Goal: Task Accomplishment & Management: Use online tool/utility

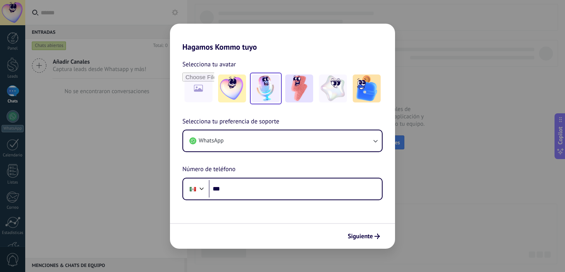
click at [272, 88] on img at bounding box center [266, 89] width 28 height 28
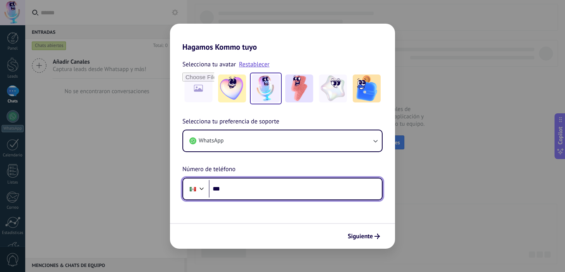
click at [256, 192] on input "***" at bounding box center [295, 189] width 173 height 18
type input "**********"
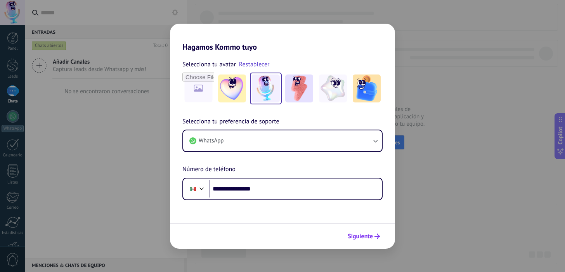
click at [360, 235] on span "Siguiente" at bounding box center [360, 236] width 25 height 5
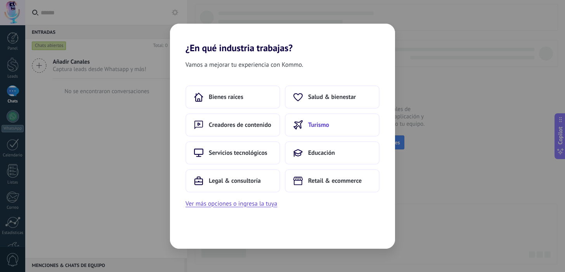
click at [321, 122] on span "Turismo" at bounding box center [318, 125] width 21 height 8
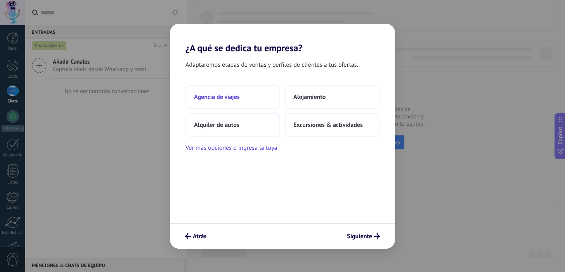
click at [239, 96] on span "Agencia de viajes" at bounding box center [217, 97] width 46 height 8
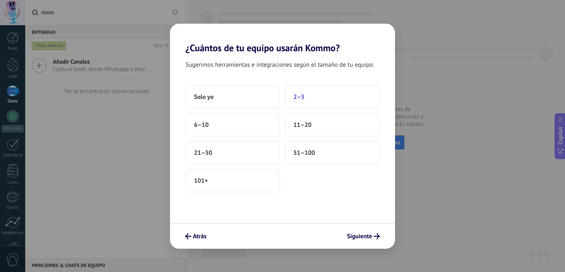
click at [316, 97] on button "2–5" at bounding box center [332, 96] width 95 height 23
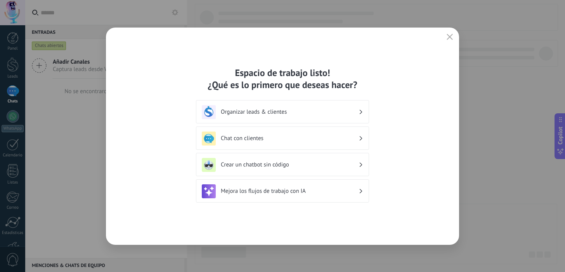
click at [286, 111] on h3 "Organizar leads & clientes" at bounding box center [290, 111] width 138 height 7
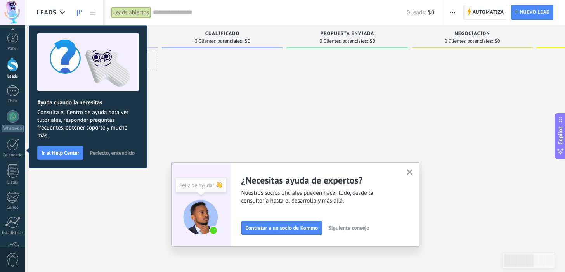
scroll to position [51, 0]
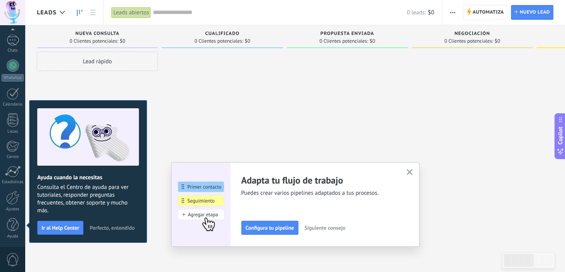
click at [409, 172] on icon "button" at bounding box center [410, 172] width 6 height 6
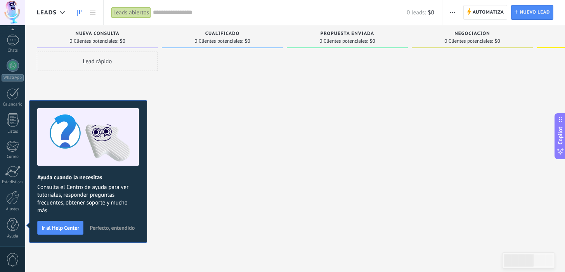
scroll to position [0, 0]
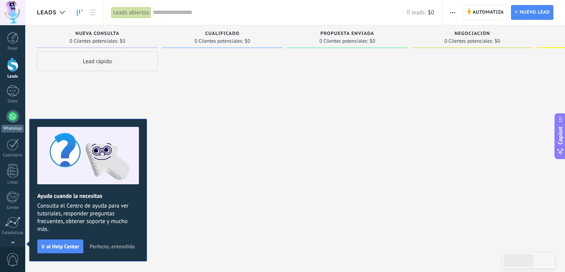
click at [13, 120] on div at bounding box center [13, 116] width 12 height 12
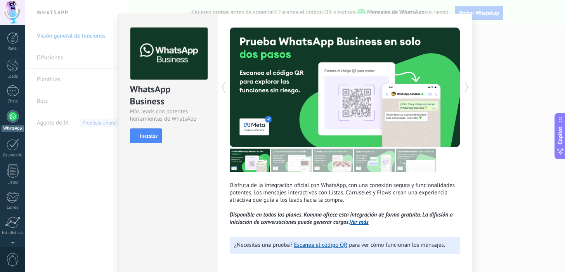
scroll to position [15, 0]
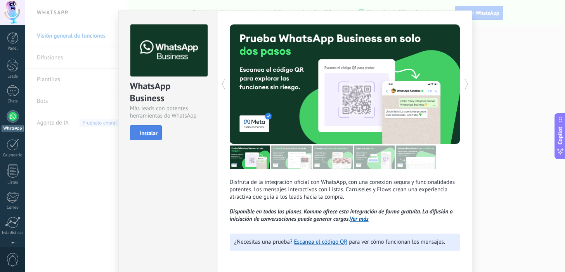
click at [143, 135] on span "Instalar" at bounding box center [148, 132] width 17 height 5
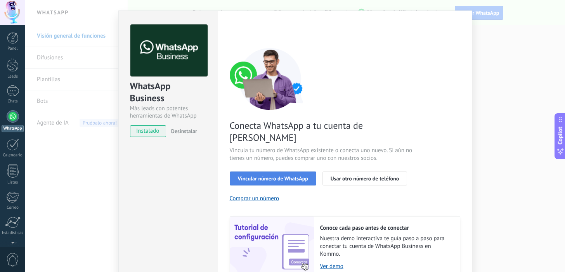
click at [281, 172] on button "Vincular número de WhatsApp" at bounding box center [273, 179] width 87 height 14
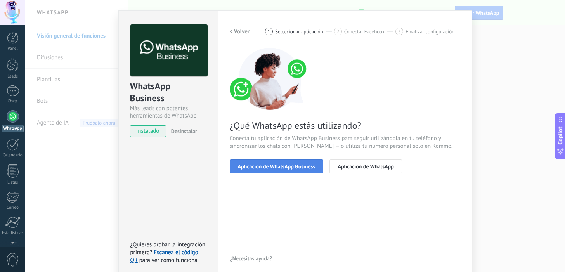
click at [288, 167] on span "Aplicación de WhatsApp Business" at bounding box center [277, 166] width 78 height 5
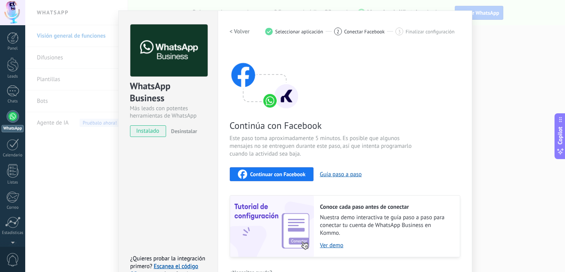
click at [236, 30] on h2 "< Volver" at bounding box center [240, 31] width 20 height 7
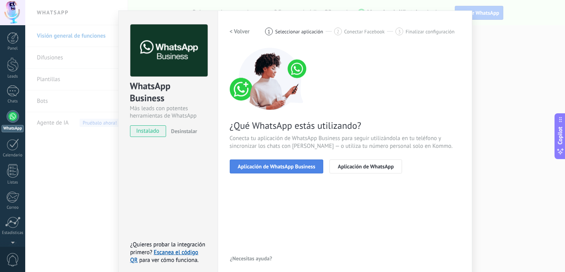
click at [293, 165] on span "Aplicación de WhatsApp Business" at bounding box center [277, 166] width 78 height 5
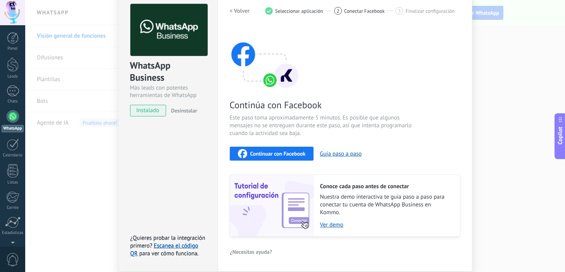
scroll to position [48, 0]
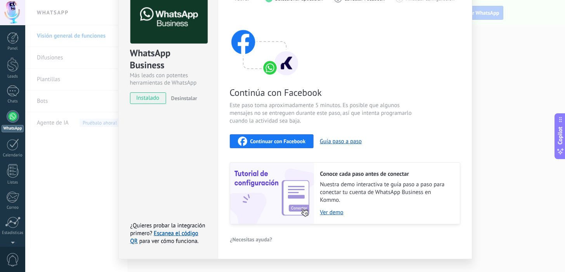
click at [263, 142] on span "Continuar con Facebook" at bounding box center [277, 141] width 55 height 5
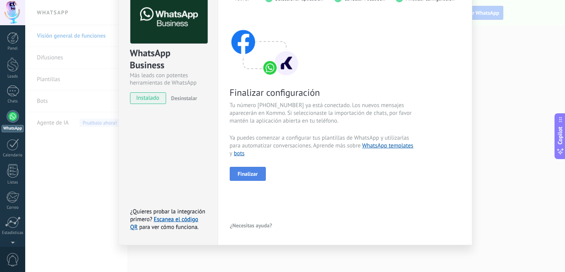
click at [244, 173] on span "Finalizar" at bounding box center [248, 173] width 20 height 5
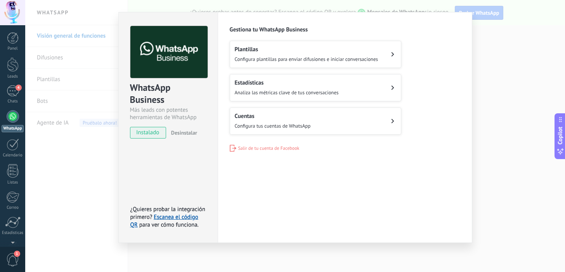
click at [303, 54] on div "Plantillas Configura plantillas para enviar difusiones e iniciar conversaciones" at bounding box center [307, 54] width 144 height 17
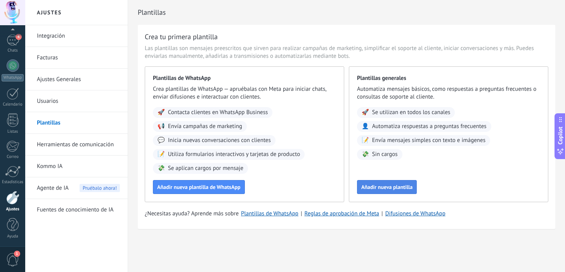
click at [388, 187] on span "Añadir nueva plantilla" at bounding box center [386, 186] width 51 height 5
